Goal: Information Seeking & Learning: Learn about a topic

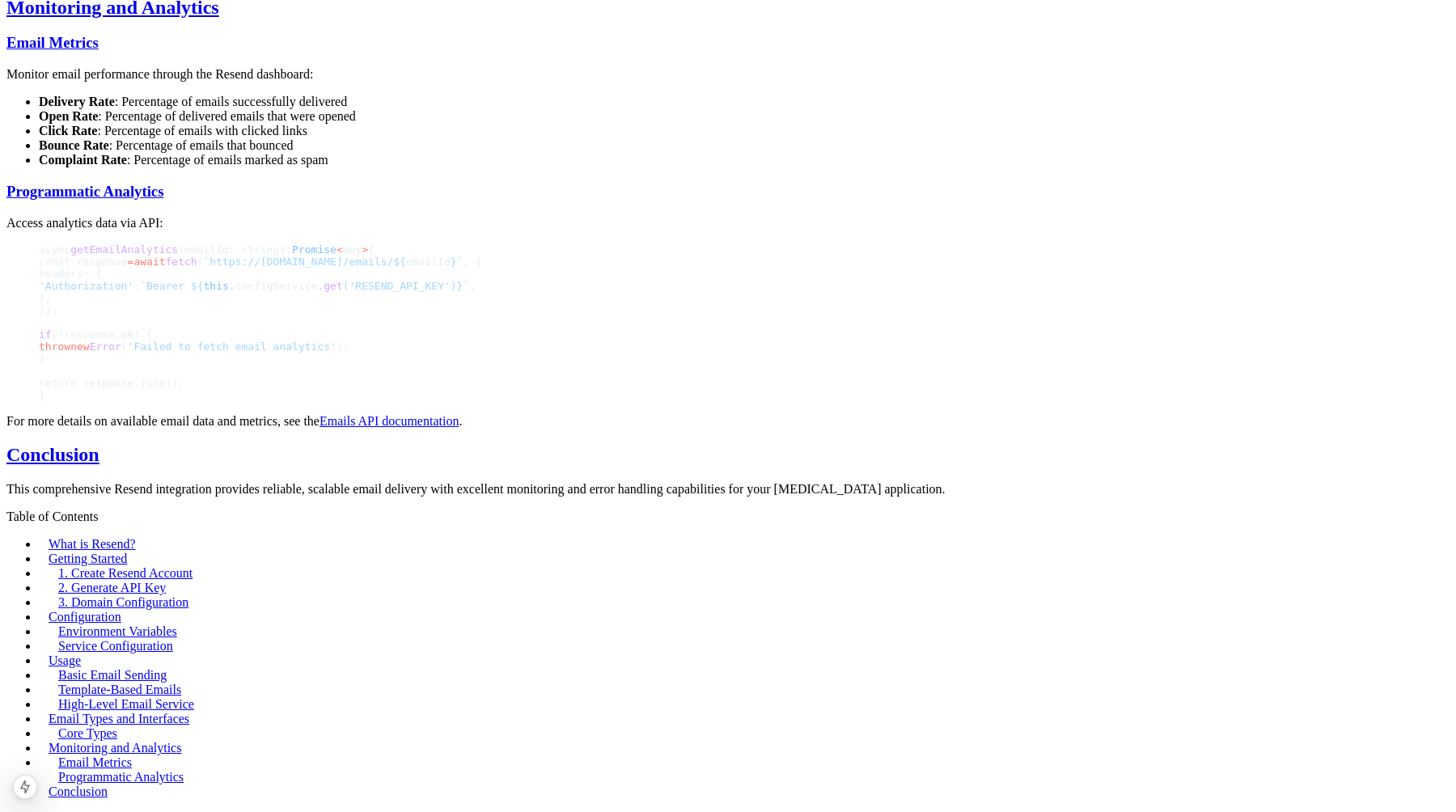
scroll to position [3471, 0]
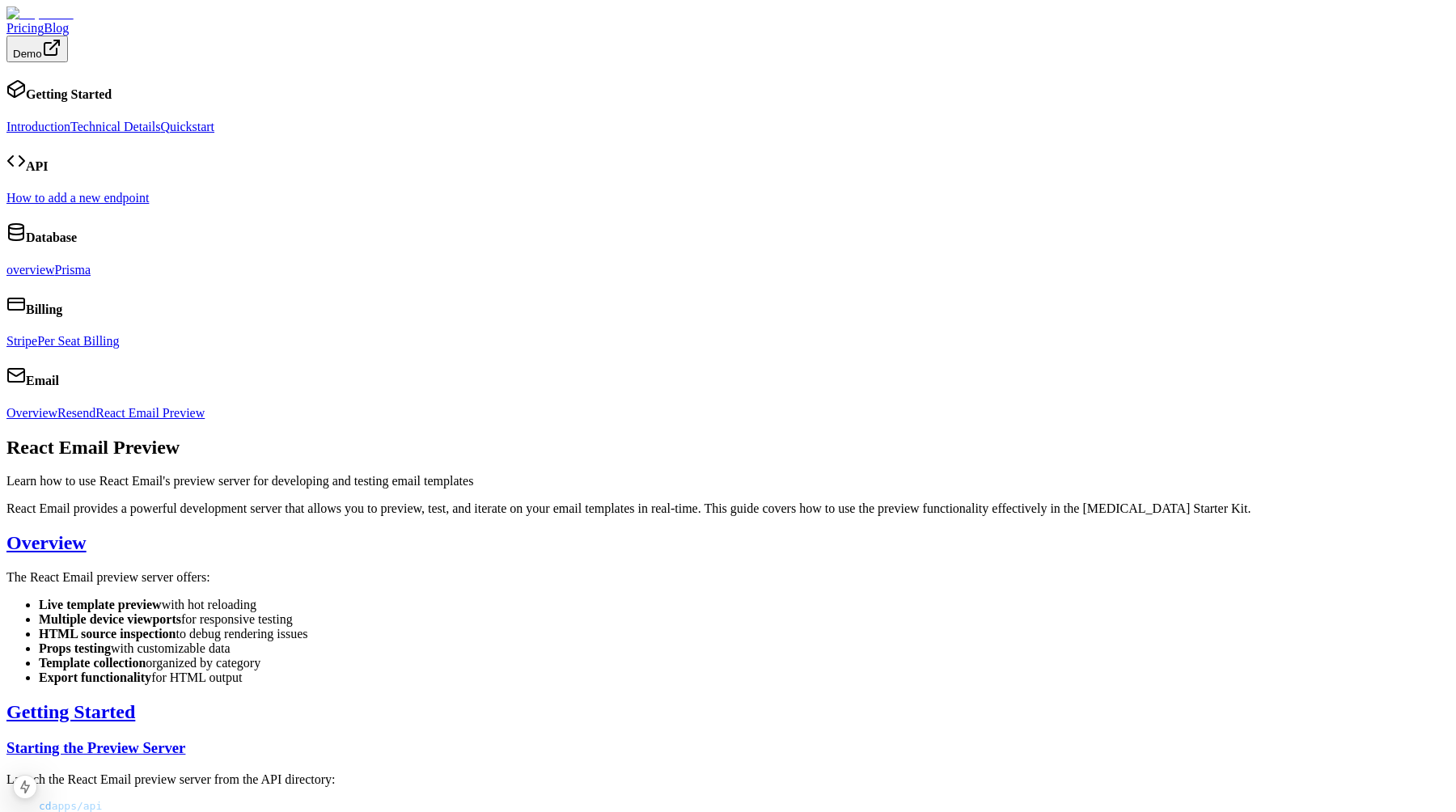
click at [576, 501] on p "React Email provides a powerful development server that allows you to preview, …" at bounding box center [728, 508] width 1443 height 14
drag, startPoint x: 576, startPoint y: 196, endPoint x: 686, endPoint y: 196, distance: 110.0
click at [686, 501] on p "React Email provides a powerful development server that allows you to preview, …" at bounding box center [728, 508] width 1443 height 14
click at [769, 501] on p "React Email provides a powerful development server that allows you to preview, …" at bounding box center [728, 508] width 1443 height 14
drag, startPoint x: 769, startPoint y: 195, endPoint x: 863, endPoint y: 195, distance: 94.0
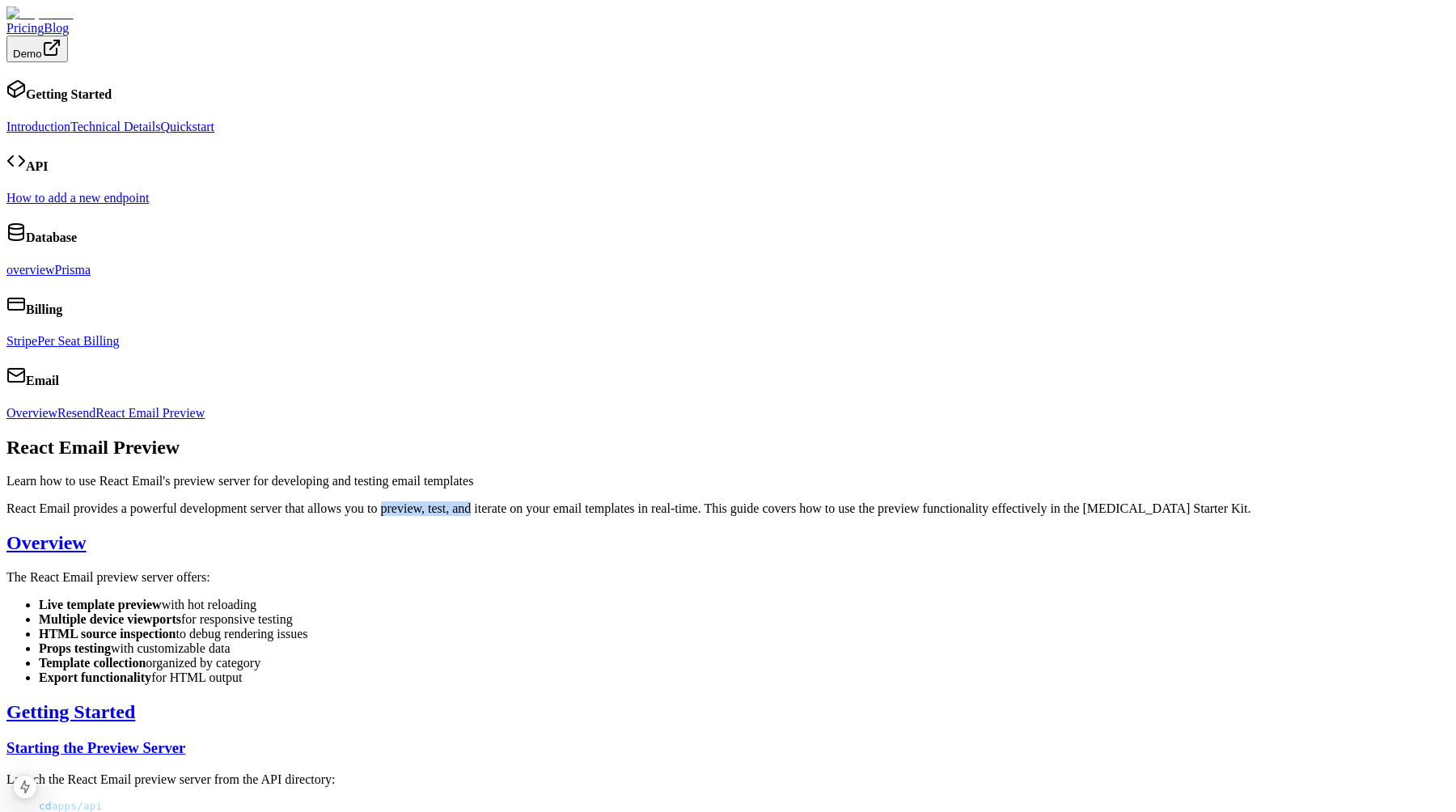
click at [863, 501] on p "React Email provides a powerful development server that allows you to preview, …" at bounding box center [728, 508] width 1443 height 14
click at [418, 501] on p "React Email provides a powerful development server that allows you to preview, …" at bounding box center [728, 508] width 1443 height 14
drag, startPoint x: 418, startPoint y: 213, endPoint x: 602, endPoint y: 224, distance: 184.3
click at [597, 501] on p "React Email provides a powerful development server that allows you to preview, …" at bounding box center [728, 508] width 1443 height 14
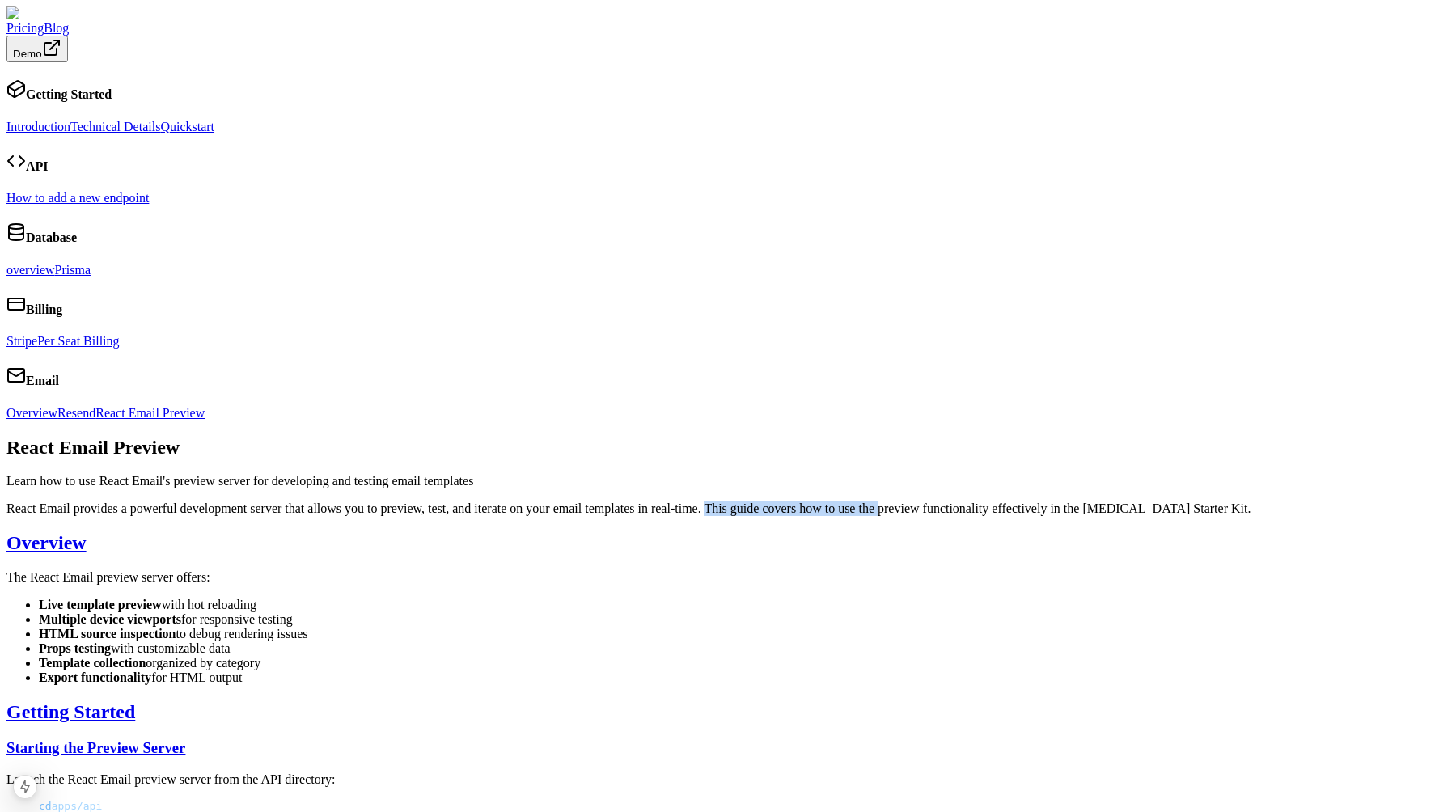
click at [602, 501] on p "React Email provides a powerful development server that allows you to preview, …" at bounding box center [728, 508] width 1443 height 14
click at [777, 501] on p "React Email provides a powerful development server that allows you to preview, …" at bounding box center [728, 508] width 1443 height 14
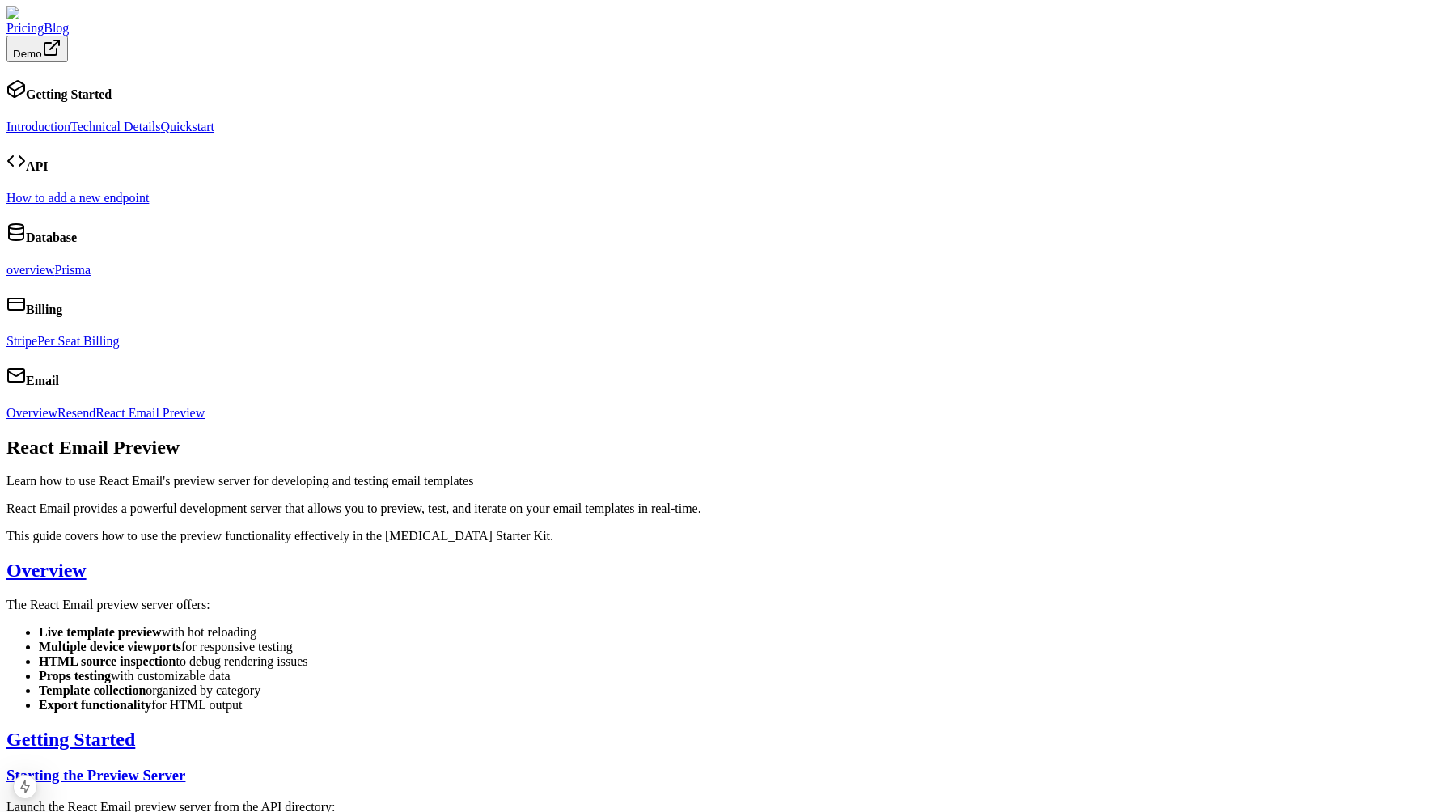
click at [70, 120] on link "Introduction" at bounding box center [38, 127] width 64 height 13
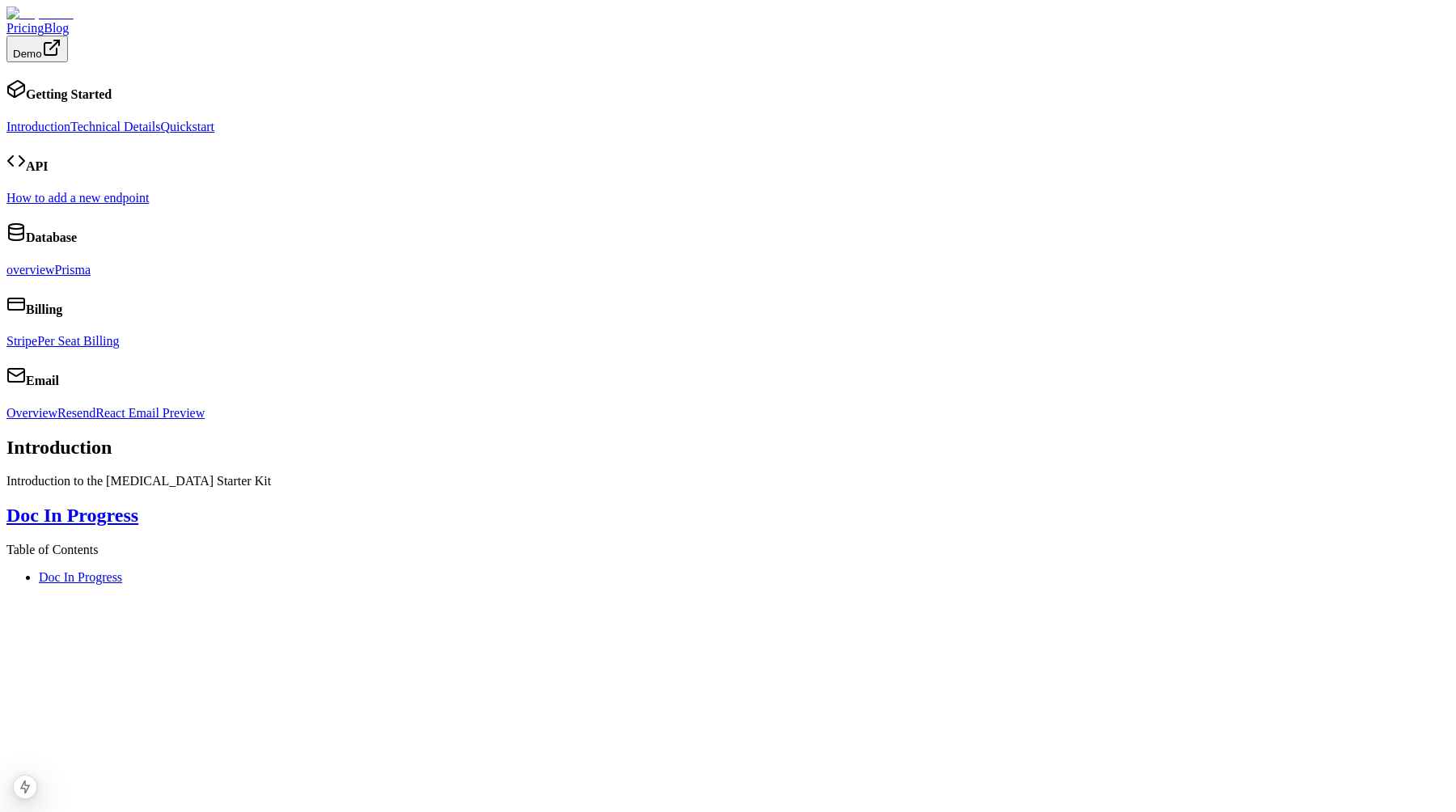
click at [160, 129] on link "Technical Details" at bounding box center [115, 127] width 90 height 13
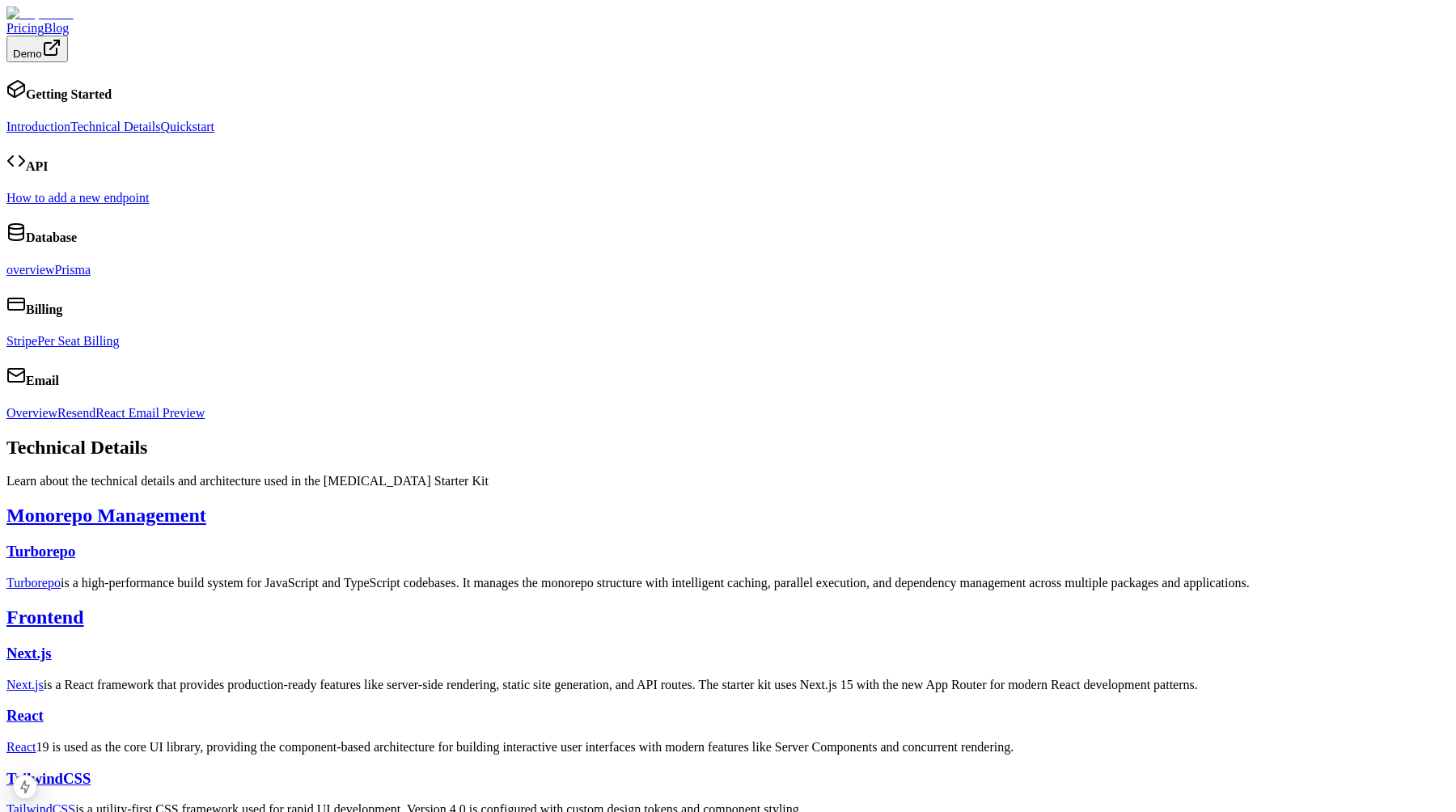
click at [172, 133] on link "Quickstart" at bounding box center [187, 127] width 54 height 13
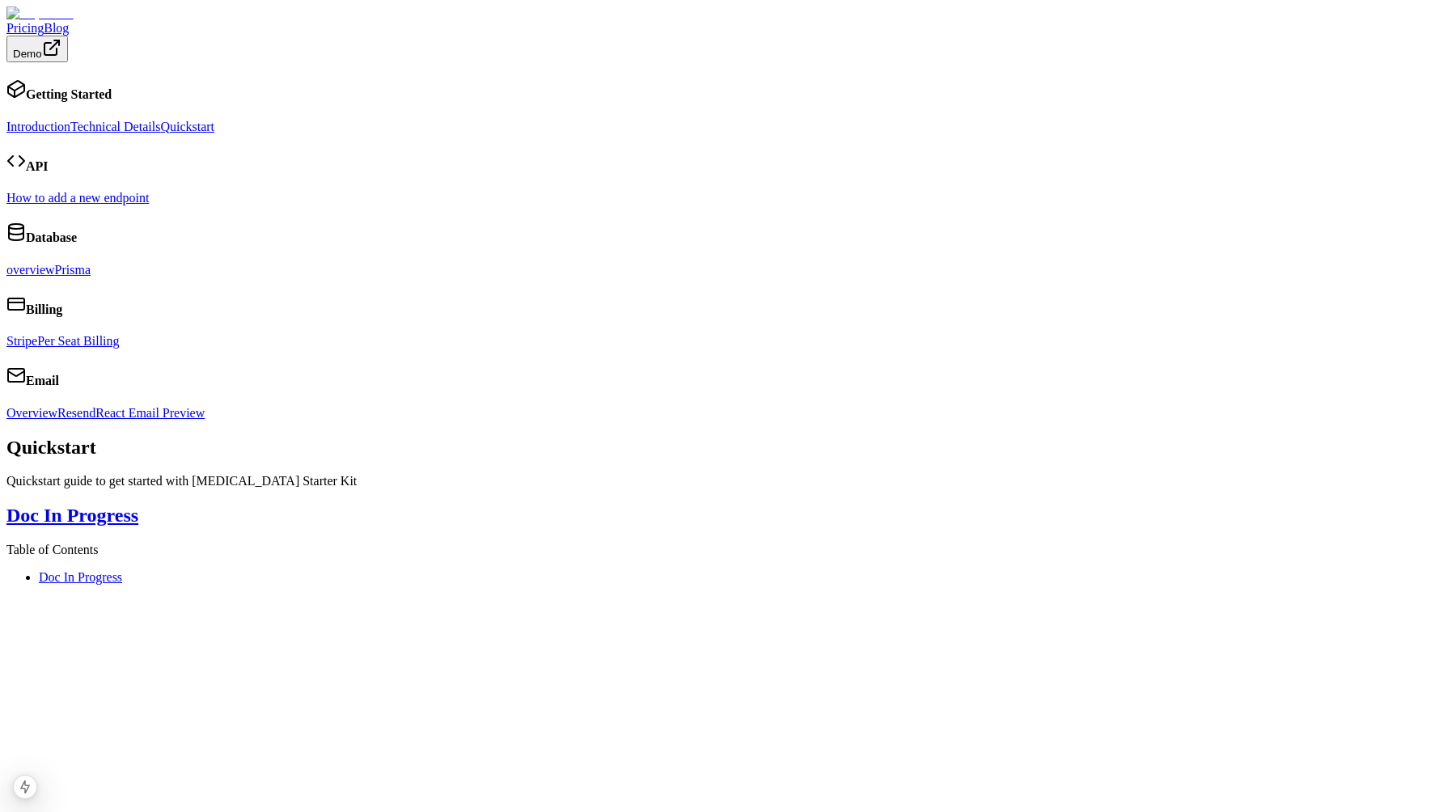
click at [661, 527] on main "Quickstart Quickstart guide to get started with Dopamine Starter Kit Doc In Pro…" at bounding box center [728, 482] width 1443 height 90
click at [701, 527] on main "Quickstart Quickstart guide to get started with Dopamine Starter Kit Doc In Pro…" at bounding box center [728, 482] width 1443 height 90
click at [37, 347] on link "Stripe" at bounding box center [22, 341] width 31 height 13
click at [119, 347] on link "Per Seat Billing" at bounding box center [78, 341] width 82 height 13
click at [37, 347] on link "Stripe" at bounding box center [22, 341] width 31 height 13
